Goal: Transaction & Acquisition: Download file/media

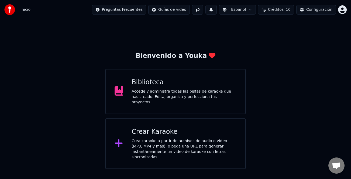
click at [202, 95] on div "Accede y administra todas las pistas de karaoke que has creado. Edita, organiza…" at bounding box center [183, 97] width 105 height 16
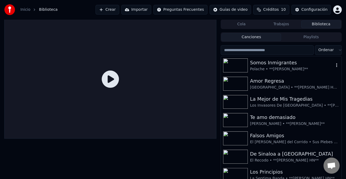
click at [286, 68] on div "Polache • **[PERSON_NAME]**" at bounding box center [292, 69] width 84 height 5
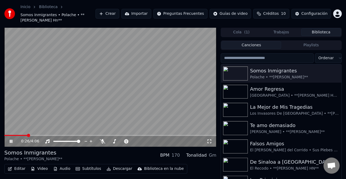
click at [13, 139] on icon at bounding box center [15, 141] width 12 height 4
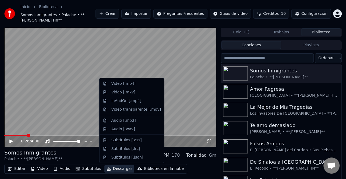
click at [122, 169] on button "Descargar" at bounding box center [119, 169] width 30 height 8
click at [144, 86] on div "Video [.mp4]" at bounding box center [136, 83] width 50 height 5
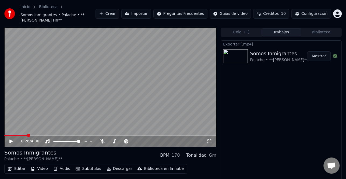
click at [316, 57] on button "Mostrar" at bounding box center [319, 56] width 24 height 10
